Goal: Task Accomplishment & Management: Complete application form

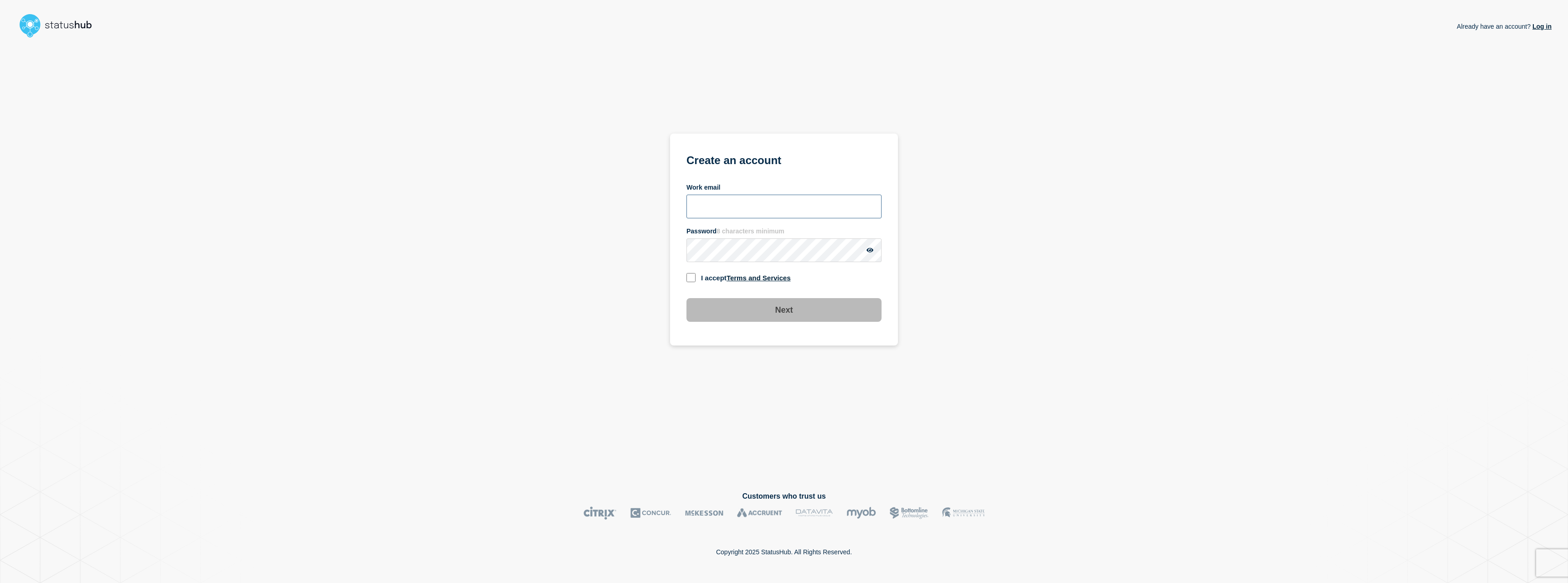
click at [800, 216] on input "Work email" at bounding box center [784, 206] width 195 height 24
type input "[EMAIL_ADDRESS][DOMAIN_NAME]"
click at [688, 278] on input "checkbox" at bounding box center [692, 277] width 9 height 9
checkbox input "true"
click at [869, 254] on button "button" at bounding box center [870, 250] width 12 height 8
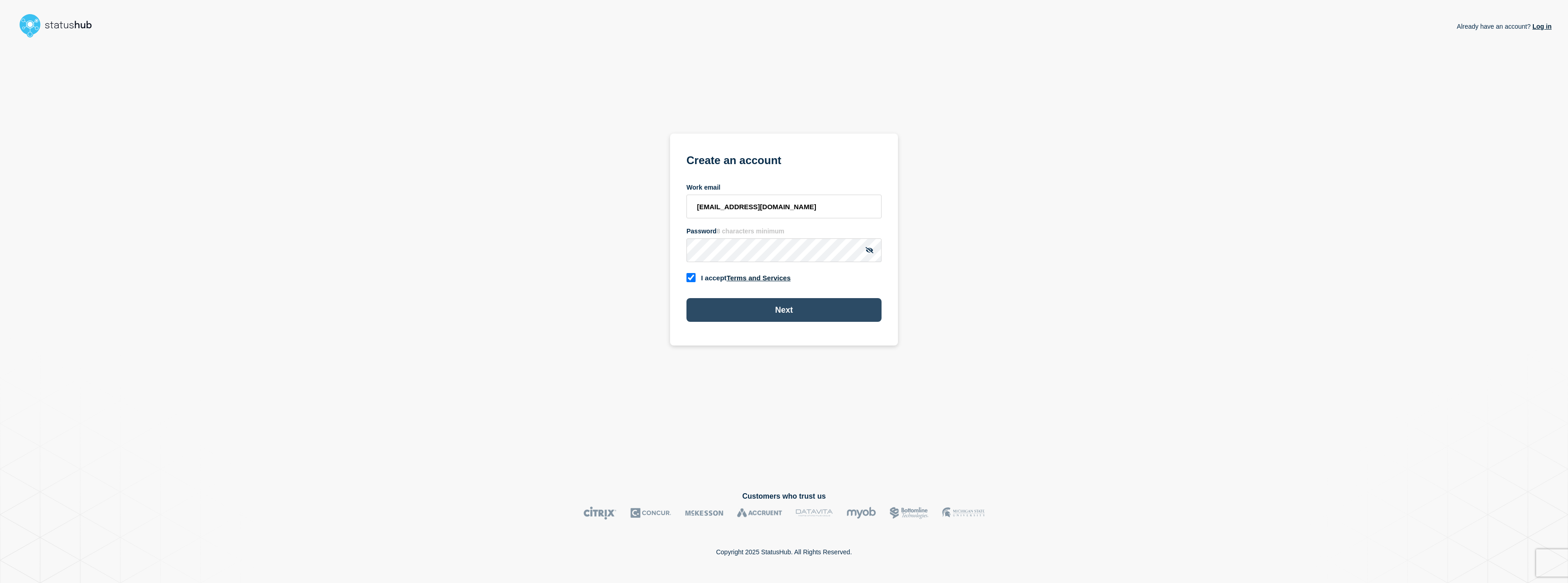
click at [759, 305] on button "Next" at bounding box center [784, 309] width 195 height 24
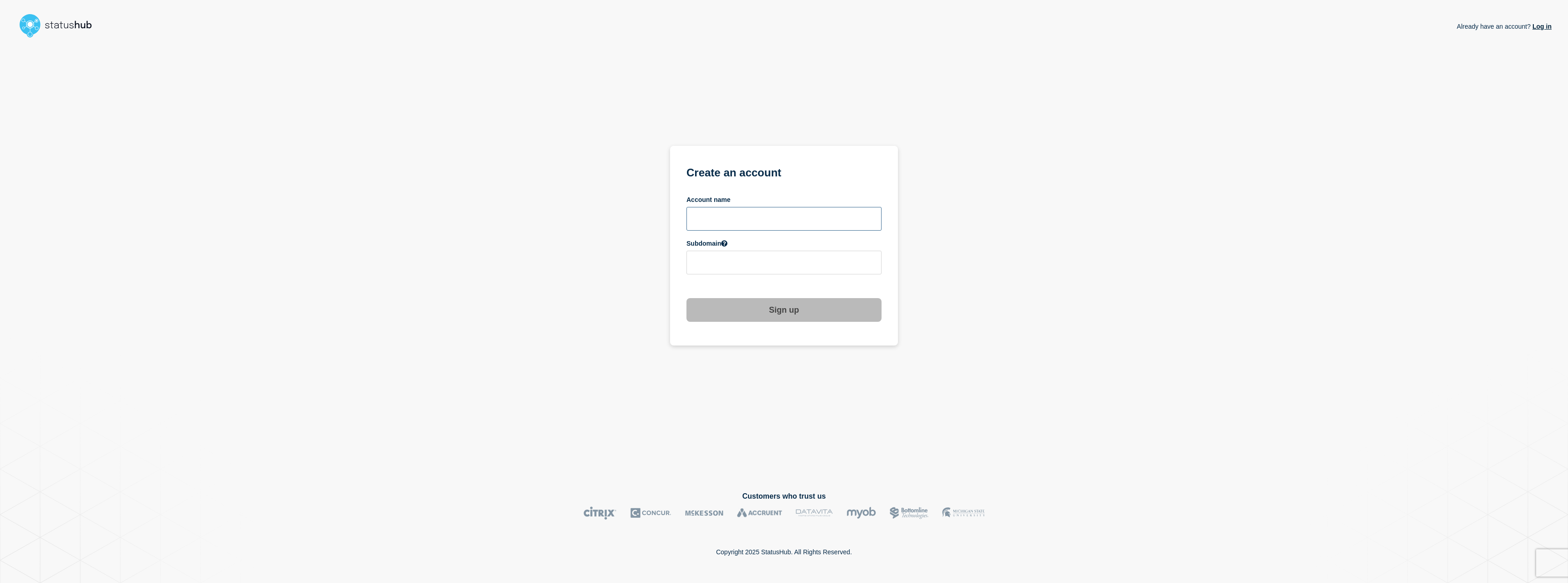
click at [725, 218] on input "text" at bounding box center [784, 218] width 195 height 24
type input "k"
type input "KOMiT"
type input "komit"
click at [726, 242] on icon at bounding box center [725, 243] width 7 height 7
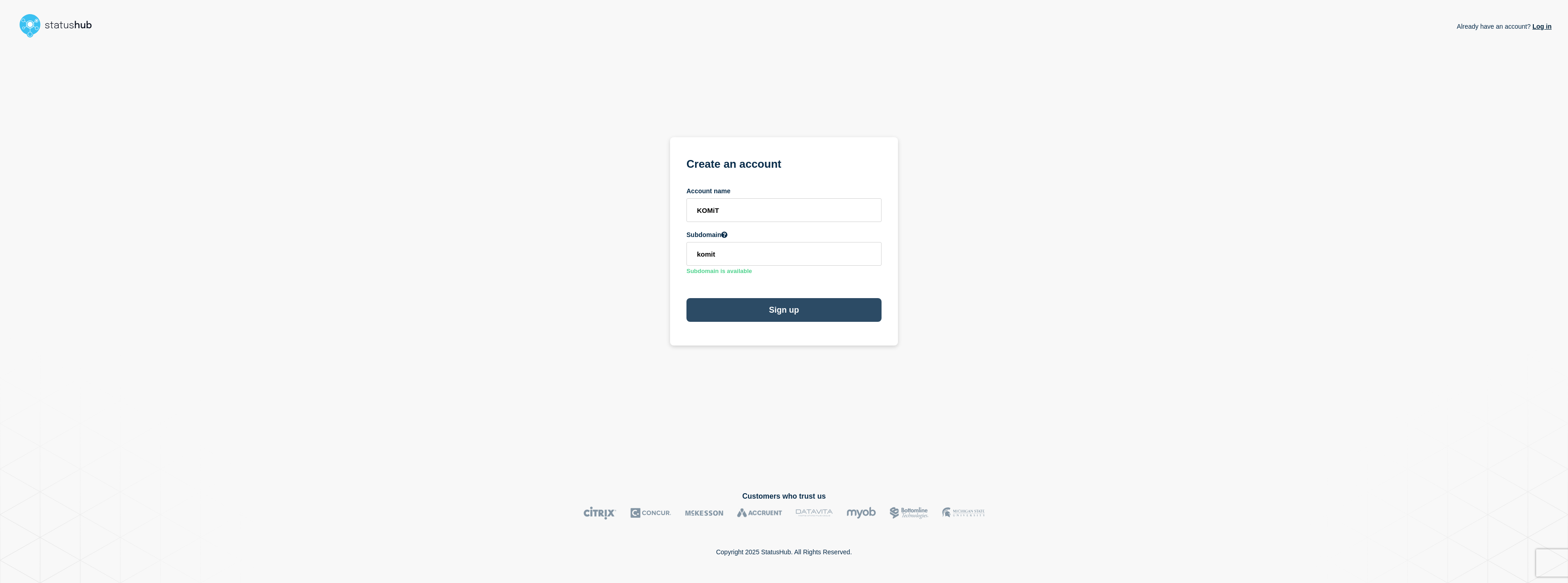
click at [733, 307] on button "Sign up" at bounding box center [784, 309] width 195 height 24
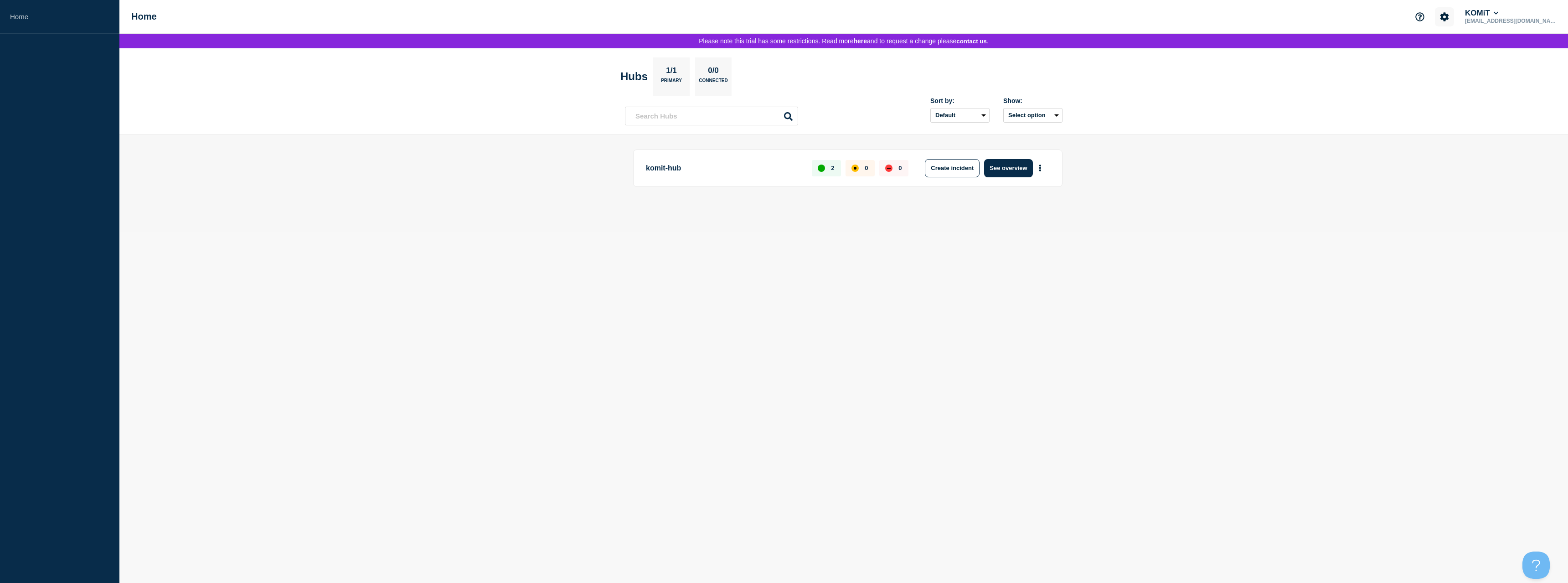
click at [1449, 21] on icon "Account settings" at bounding box center [1445, 17] width 9 height 9
click at [1494, 60] on section "Account settings Billing" at bounding box center [1500, 48] width 65 height 41
click at [1495, 55] on link "Billing" at bounding box center [1493, 54] width 18 height 8
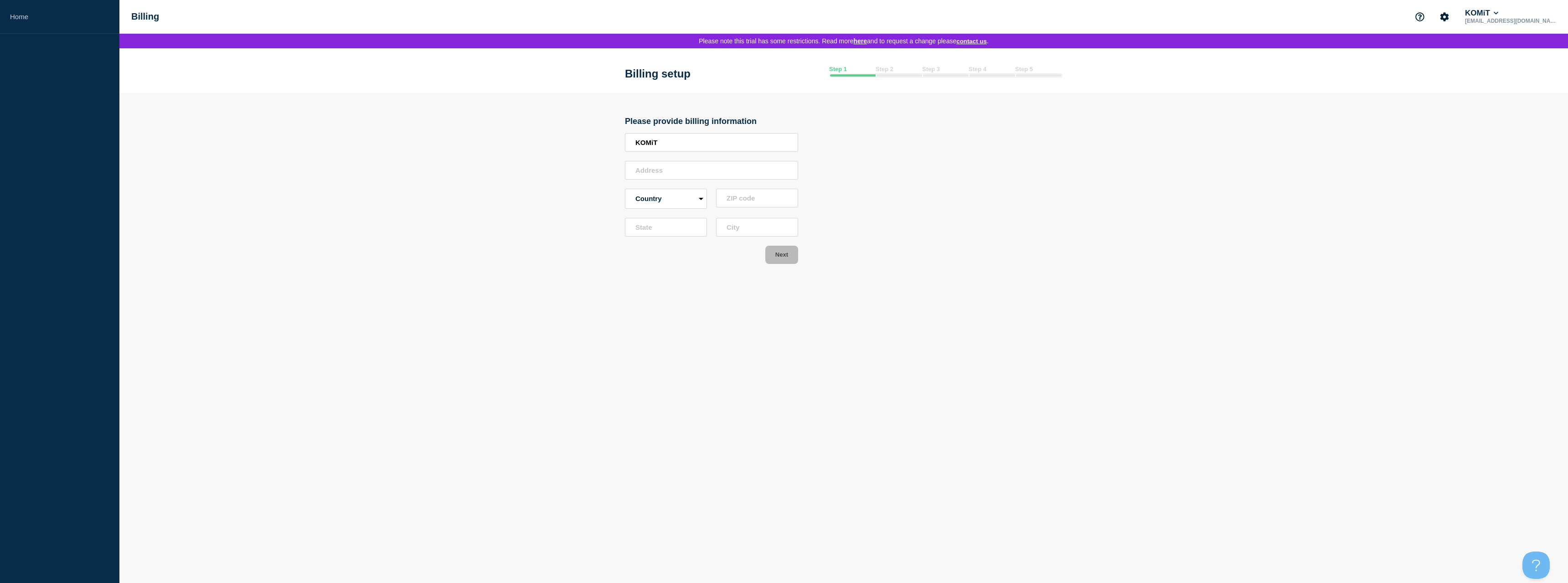
click at [681, 186] on div "Please provide billing information KOMiT Country [GEOGRAPHIC_DATA] [GEOGRAPHIC_…" at bounding box center [712, 191] width 174 height 147
click at [681, 176] on input "address" at bounding box center [712, 171] width 174 height 19
type input "Sivmosevænget 4"
click at [626, 189] on select "Country [GEOGRAPHIC_DATA] [GEOGRAPHIC_DATA] [GEOGRAPHIC_DATA] [GEOGRAPHIC_DATA]…" at bounding box center [666, 198] width 82 height 20
select select "DK"
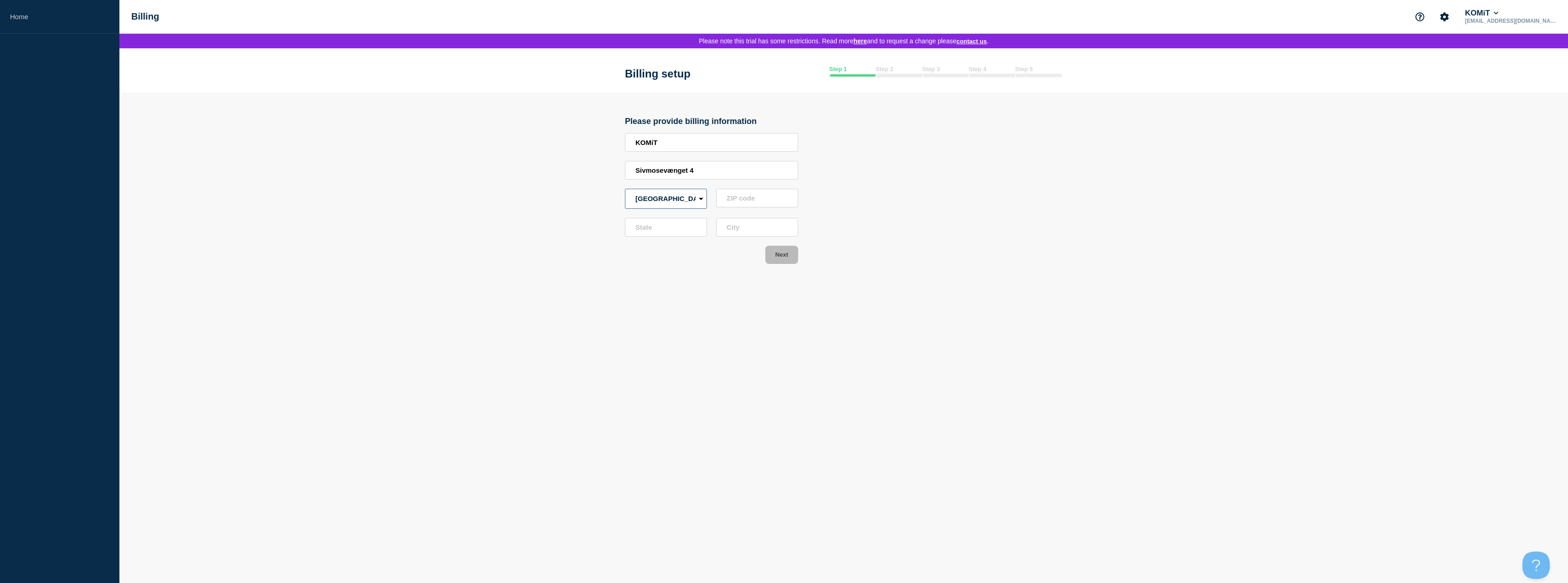
click option "[GEOGRAPHIC_DATA]" at bounding box center [0, 0] width 0 height 0
click at [673, 208] on select "Country [GEOGRAPHIC_DATA] [GEOGRAPHIC_DATA] [GEOGRAPHIC_DATA] [GEOGRAPHIC_DATA]…" at bounding box center [666, 198] width 82 height 20
click at [745, 205] on input "zip-code" at bounding box center [757, 198] width 82 height 19
click at [709, 175] on input "Sivmosevænget 4" at bounding box center [712, 171] width 174 height 19
type input "Sivmosevænget 4A"
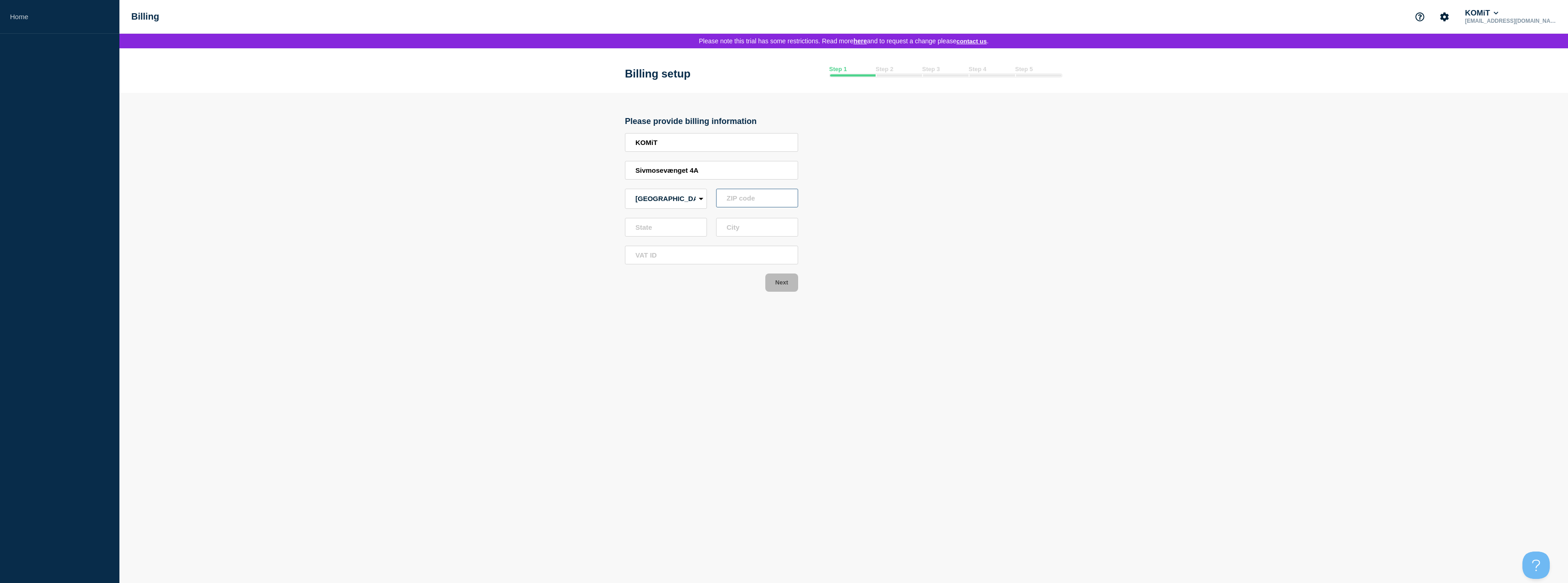
click at [732, 202] on input "zip-code" at bounding box center [757, 198] width 82 height 19
click at [748, 199] on input "zip-code" at bounding box center [757, 198] width 82 height 19
type input "5260"
type input "Odense S"
drag, startPoint x: 651, startPoint y: 267, endPoint x: 651, endPoint y: 262, distance: 5.0
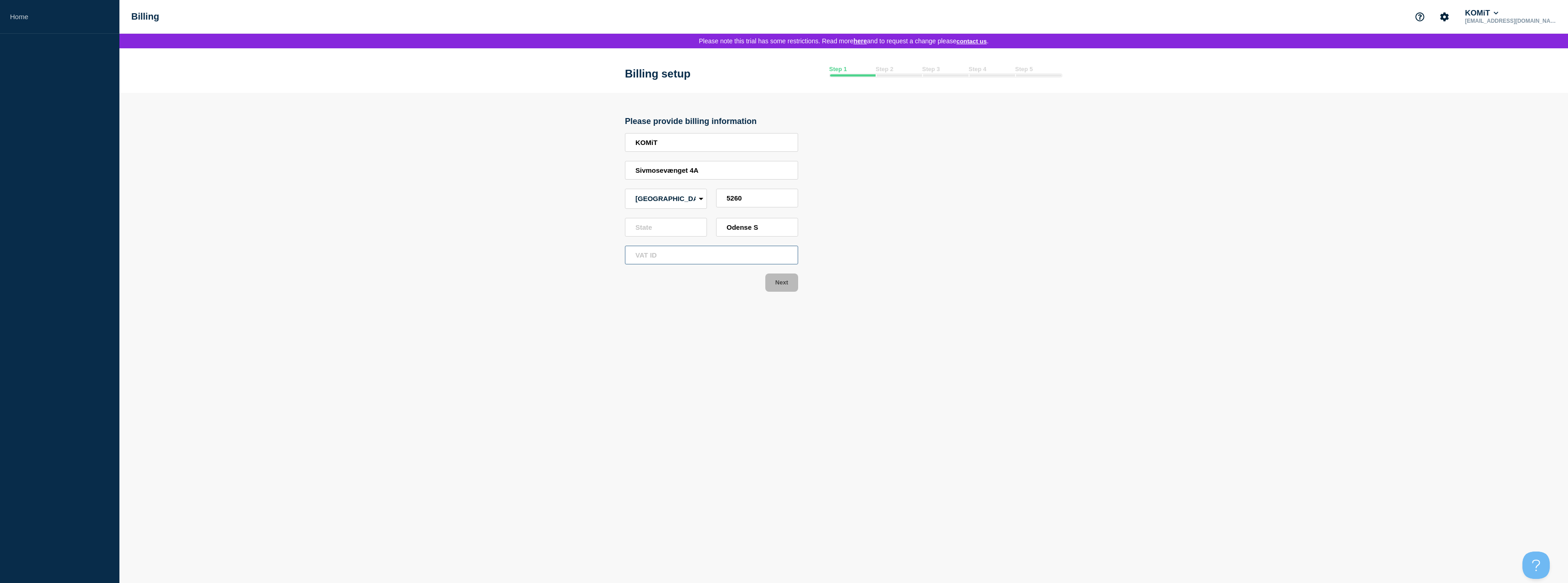
click at [651, 262] on input "tax-id" at bounding box center [712, 255] width 174 height 19
type input "79206318"
click at [661, 225] on input "state" at bounding box center [666, 227] width 82 height 19
type input "Fyn"
click at [782, 288] on button "Next" at bounding box center [781, 282] width 33 height 18
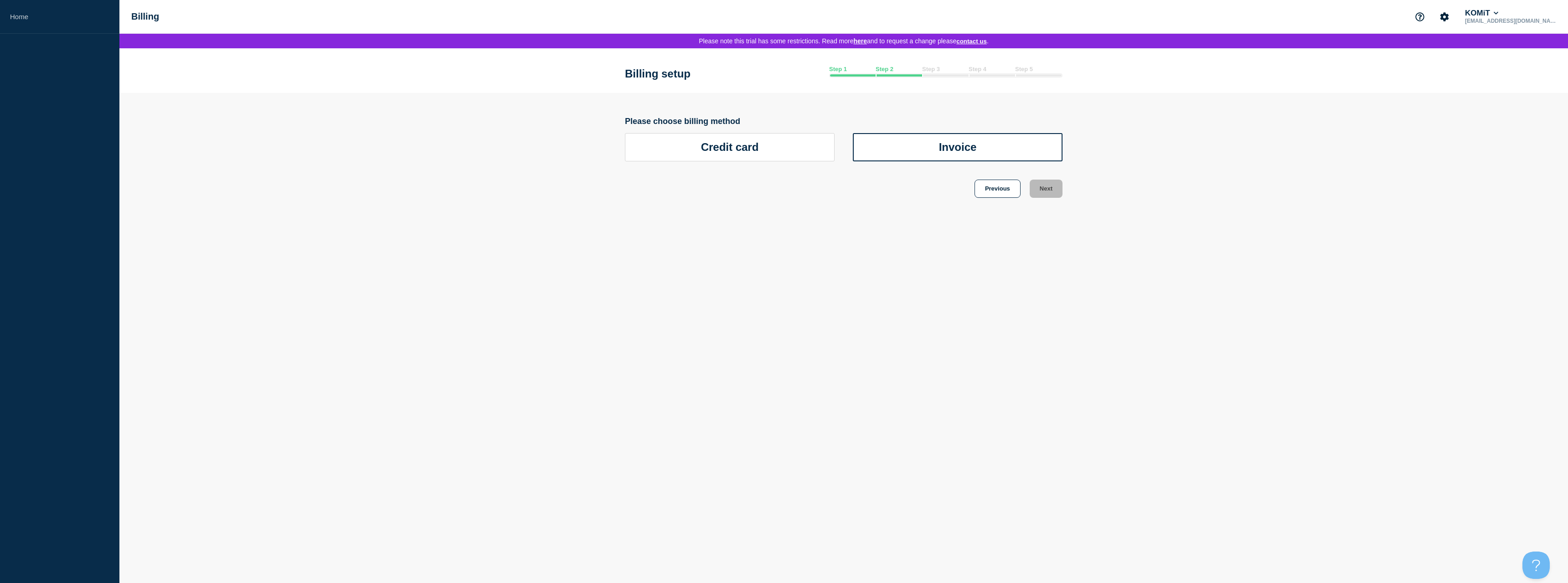
click at [909, 151] on h3 "Invoice" at bounding box center [958, 147] width 191 height 13
click at [1056, 198] on button "Next" at bounding box center [1046, 188] width 33 height 18
